Goal: Obtain resource: Download file/media

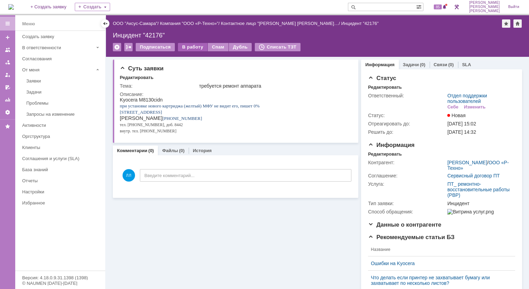
click at [189, 47] on div "В работу" at bounding box center [192, 47] width 29 height 8
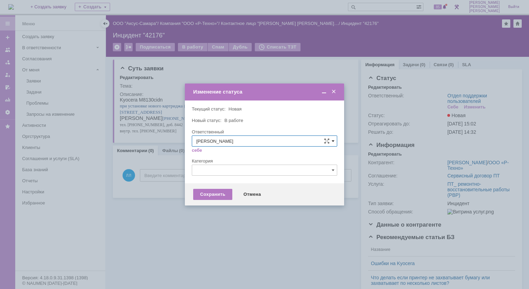
click at [334, 139] on span at bounding box center [333, 141] width 3 height 6
click at [213, 164] on span "[PERSON_NAME]" at bounding box center [264, 165] width 137 height 6
type input "[PERSON_NAME]"
click at [225, 194] on div "Сохранить" at bounding box center [212, 194] width 39 height 11
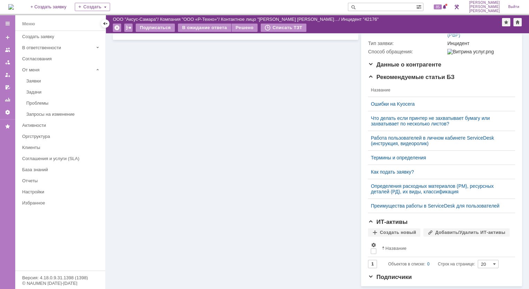
scroll to position [0, 0]
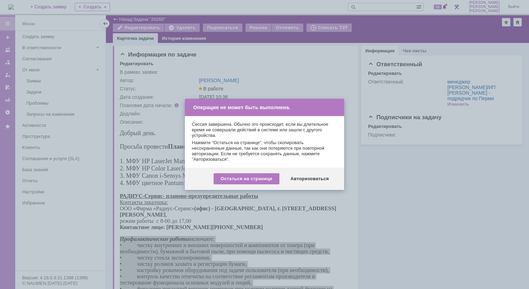
scroll to position [104, 0]
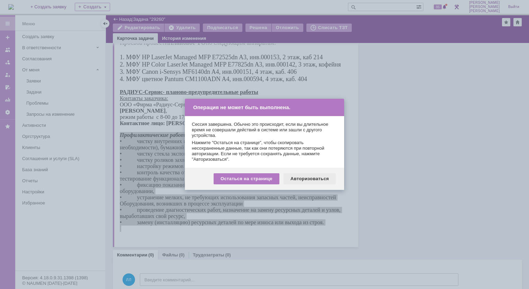
click at [304, 177] on div "Авторизоваться" at bounding box center [310, 178] width 52 height 11
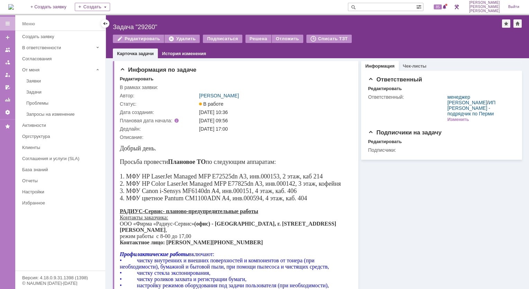
click at [14, 4] on img at bounding box center [11, 7] width 6 height 6
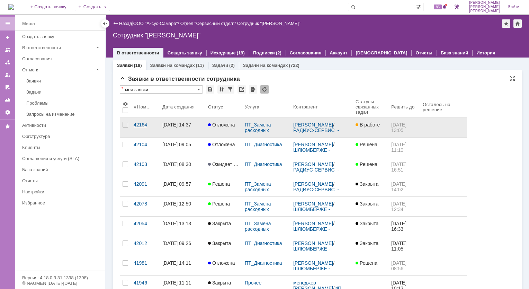
click at [138, 124] on div "42164" at bounding box center [145, 125] width 23 height 6
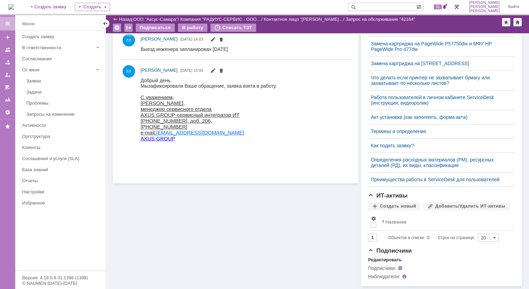
scroll to position [225, 0]
click at [32, 170] on div "База знаний" at bounding box center [61, 169] width 79 height 5
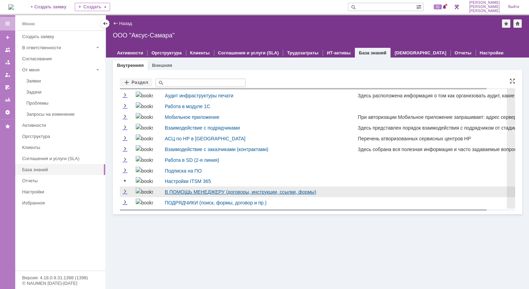
click at [231, 191] on link "В ПОМОЩЬ МЕНЕДЖЕРУ (договоры, инструкции, ссылки, формы)" at bounding box center [240, 192] width 151 height 6
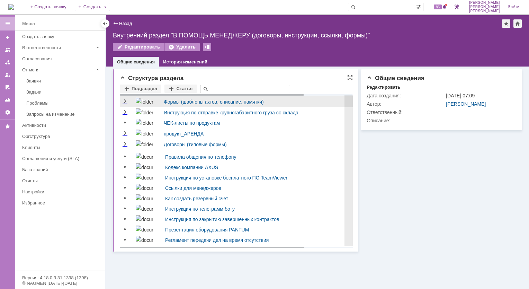
click at [180, 103] on link "Формы (шаблоны актов, описание, памятки)" at bounding box center [214, 102] width 100 height 6
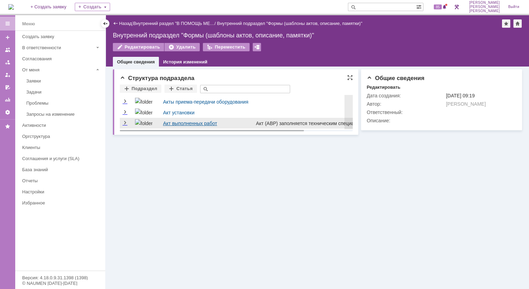
click at [182, 125] on link "Акт выполненных работ" at bounding box center [190, 124] width 54 height 6
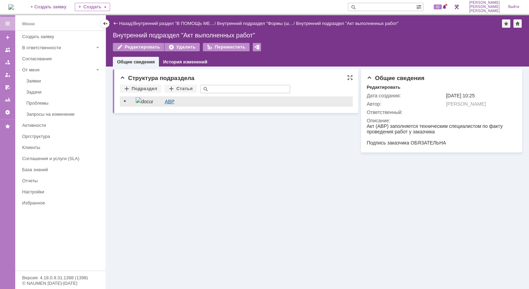
click at [169, 101] on link "АВР" at bounding box center [170, 102] width 10 height 6
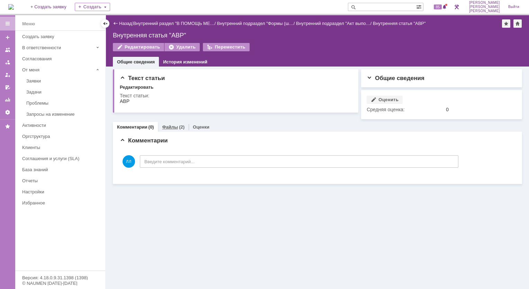
click at [181, 127] on div "(2)" at bounding box center [182, 126] width 6 height 5
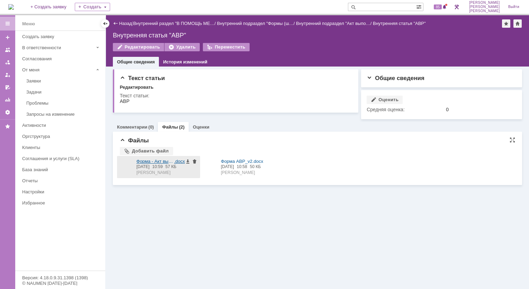
click at [126, 167] on div at bounding box center [127, 167] width 14 height 17
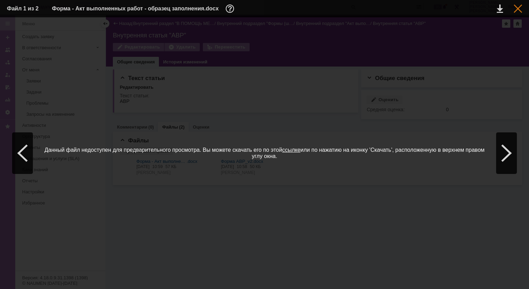
click at [523, 6] on table "Файл 1 из 2 Форма - Акт выполненных работ - образец заполнения.docx" at bounding box center [264, 8] width 529 height 17
click at [519, 8] on div at bounding box center [518, 9] width 8 height 8
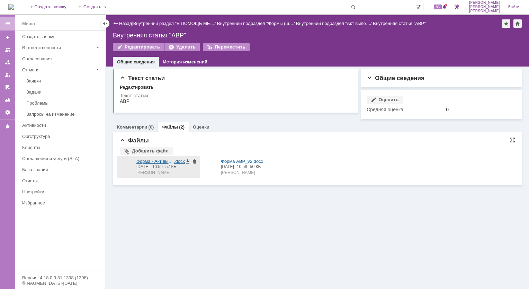
click at [167, 161] on span "Форма - Акт выполненных работ - образец заполнения" at bounding box center [156, 161] width 38 height 5
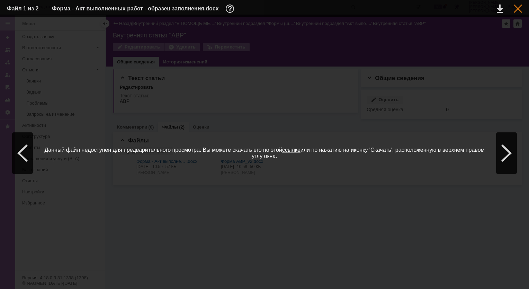
click at [516, 12] on div at bounding box center [518, 9] width 8 height 8
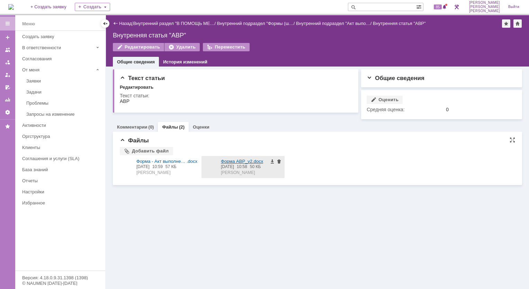
click at [232, 161] on span "Форма АВР_v2" at bounding box center [237, 161] width 32 height 5
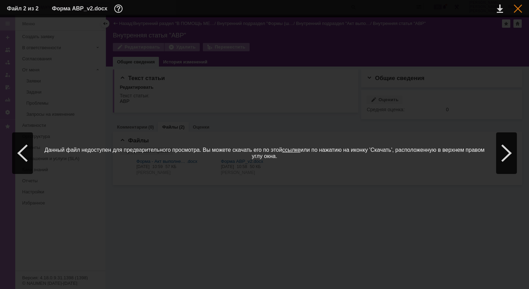
click at [518, 10] on div at bounding box center [518, 9] width 8 height 8
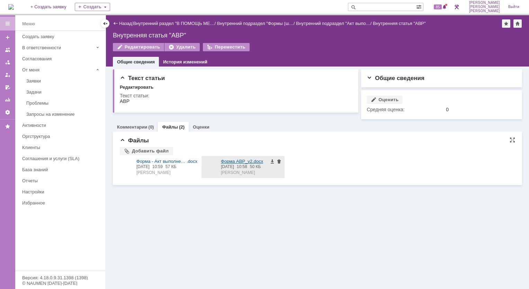
click at [209, 173] on div at bounding box center [211, 167] width 14 height 17
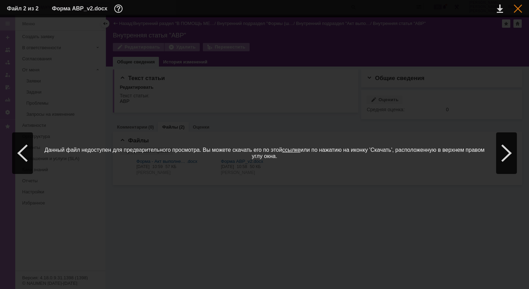
click at [517, 7] on div at bounding box center [518, 9] width 8 height 8
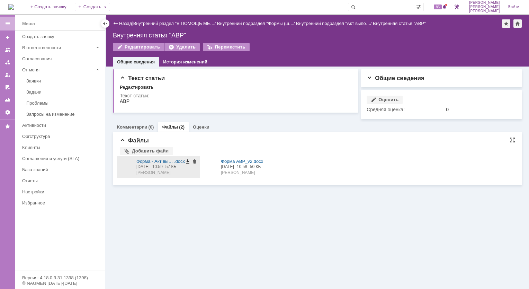
click at [188, 163] on span at bounding box center [188, 161] width 6 height 5
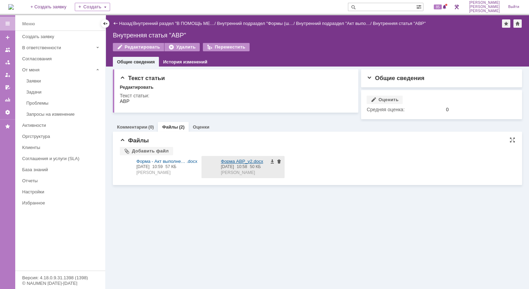
click at [226, 161] on span "Форма АВР_v2" at bounding box center [237, 161] width 32 height 5
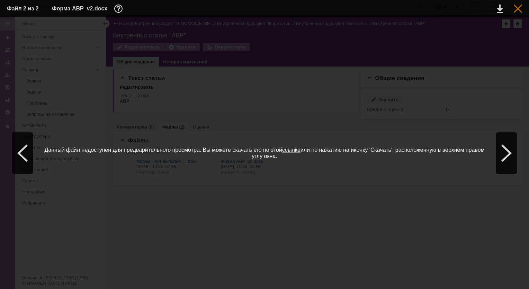
click at [518, 10] on div at bounding box center [518, 9] width 8 height 8
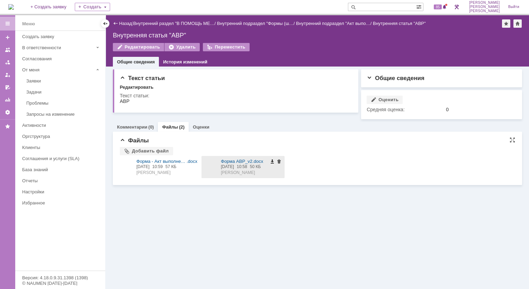
click at [273, 161] on span at bounding box center [273, 161] width 6 height 5
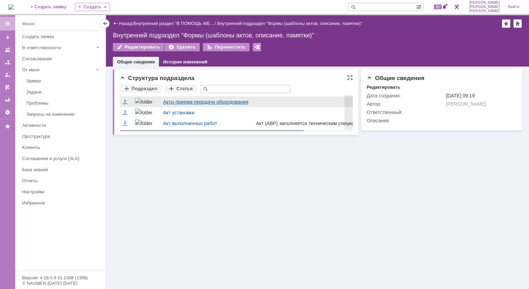
click at [173, 102] on link "Акты приема-передачи оборудования" at bounding box center [205, 102] width 85 height 6
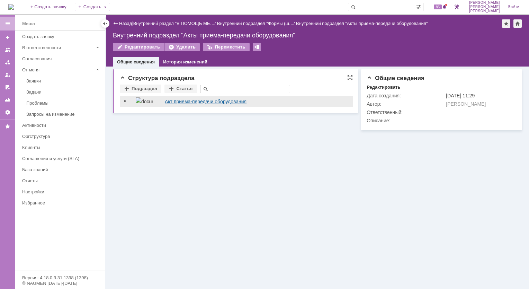
click at [177, 103] on link "Акт приема-передачи оборудования" at bounding box center [206, 102] width 82 height 6
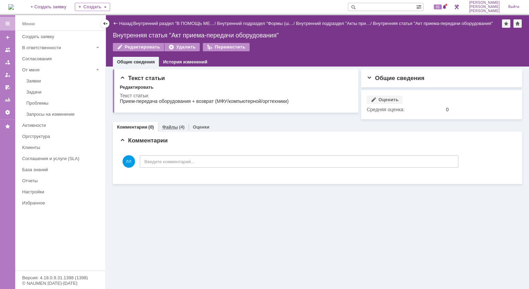
click at [161, 127] on div "Файлы (4)" at bounding box center [173, 127] width 31 height 10
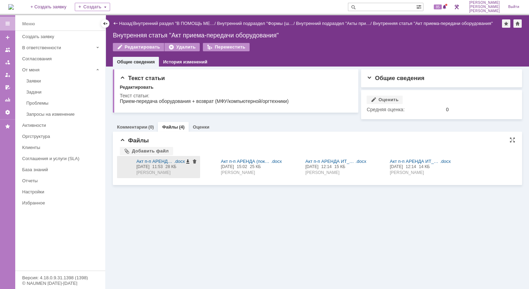
click at [188, 160] on span at bounding box center [188, 161] width 6 height 5
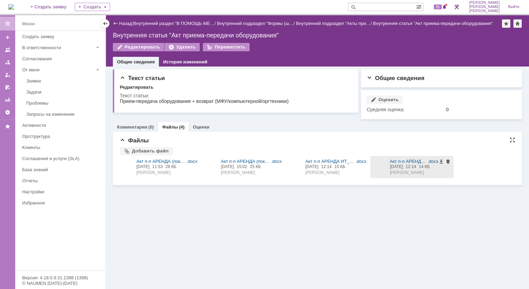
click at [387, 159] on div "Акт п-п АРЕНДА ИТ_передача .docx 04.08.2020 12:14 14 КБ Зиновьева Наталия Серге…" at bounding box center [412, 167] width 83 height 22
click at [441, 161] on span at bounding box center [442, 161] width 6 height 5
drag, startPoint x: 352, startPoint y: 224, endPoint x: 348, endPoint y: 222, distance: 4.8
click at [352, 224] on div "Текст статьи Редактировать Текст статьи: Общие сведения Редактировать Раздел: А…" at bounding box center [317, 178] width 423 height 222
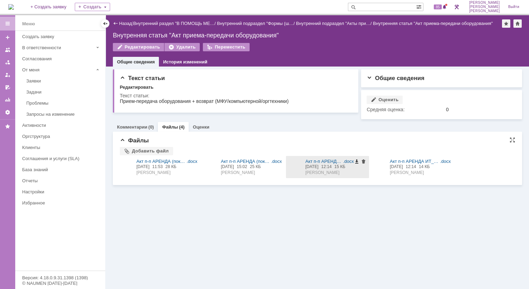
click at [357, 162] on span at bounding box center [357, 161] width 6 height 5
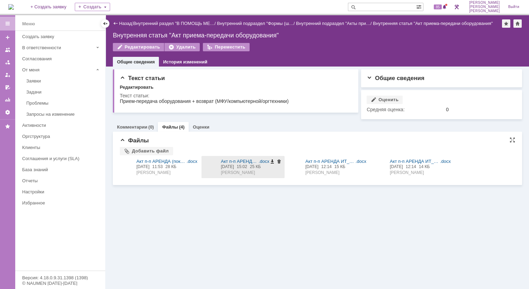
click at [272, 161] on span at bounding box center [273, 161] width 6 height 5
click at [311, 237] on div "Текст статьи Редактировать Текст статьи: Общие сведения Редактировать Раздел: А…" at bounding box center [317, 178] width 423 height 222
click at [14, 10] on img at bounding box center [11, 7] width 6 height 6
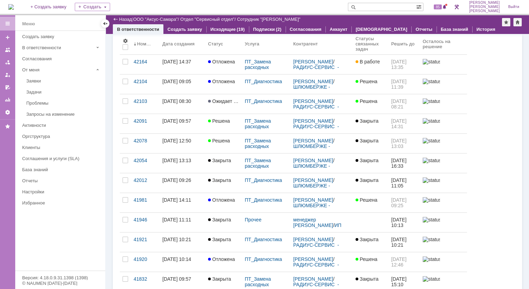
scroll to position [139, 0]
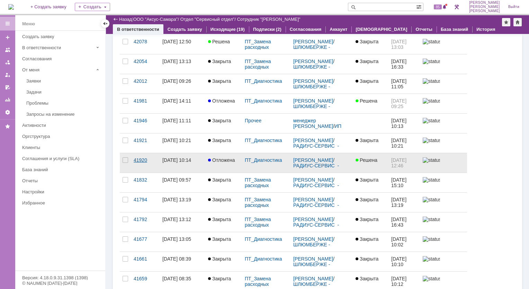
click at [140, 161] on div "41920" at bounding box center [145, 160] width 23 height 6
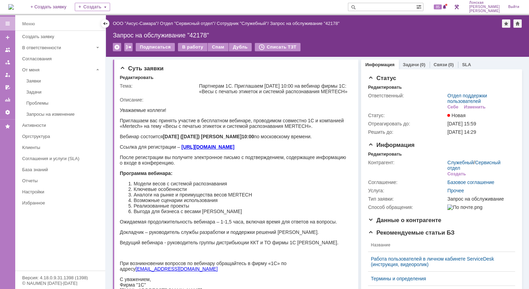
click at [14, 7] on img at bounding box center [11, 7] width 6 height 6
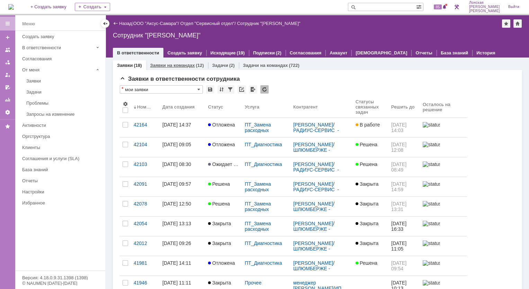
click at [180, 63] on link "Заявки на командах" at bounding box center [172, 65] width 45 height 5
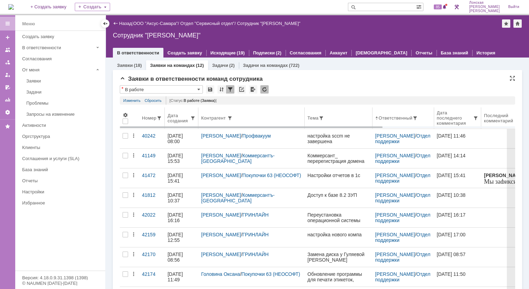
click at [182, 118] on div "Дата создания" at bounding box center [179, 118] width 23 height 10
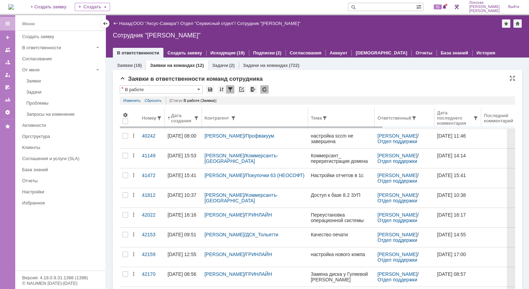
click at [172, 120] on div "Дата создания" at bounding box center [182, 118] width 23 height 10
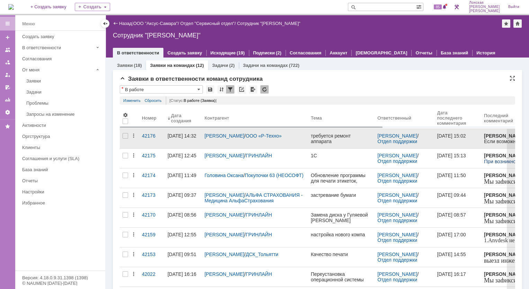
click at [204, 144] on div "[PERSON_NAME] / ООО «Р-Техно»" at bounding box center [255, 138] width 106 height 19
